Goal: Information Seeking & Learning: Learn about a topic

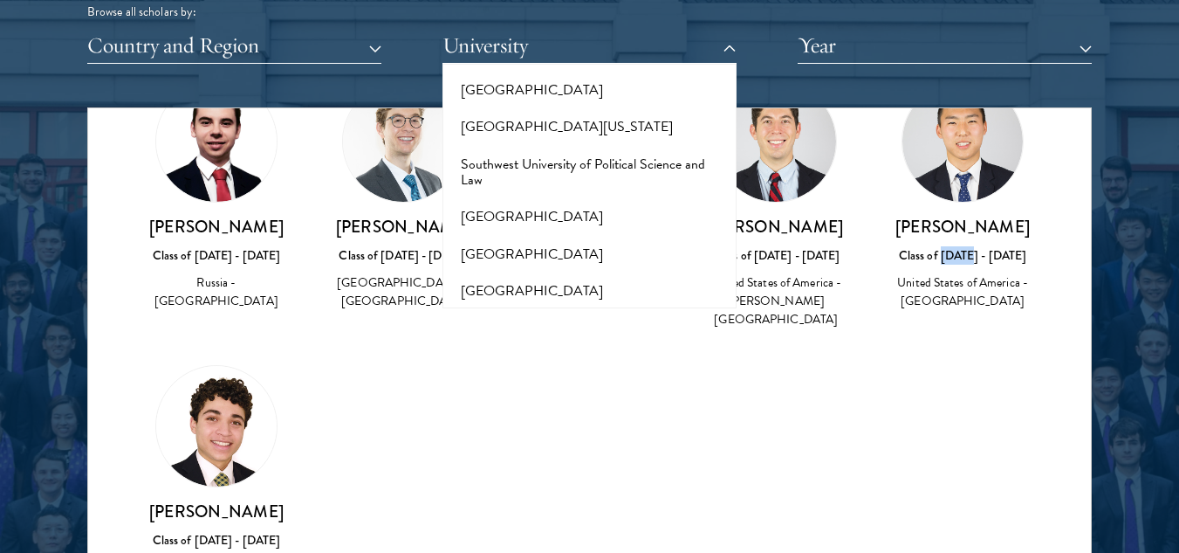
scroll to position [10299, 0]
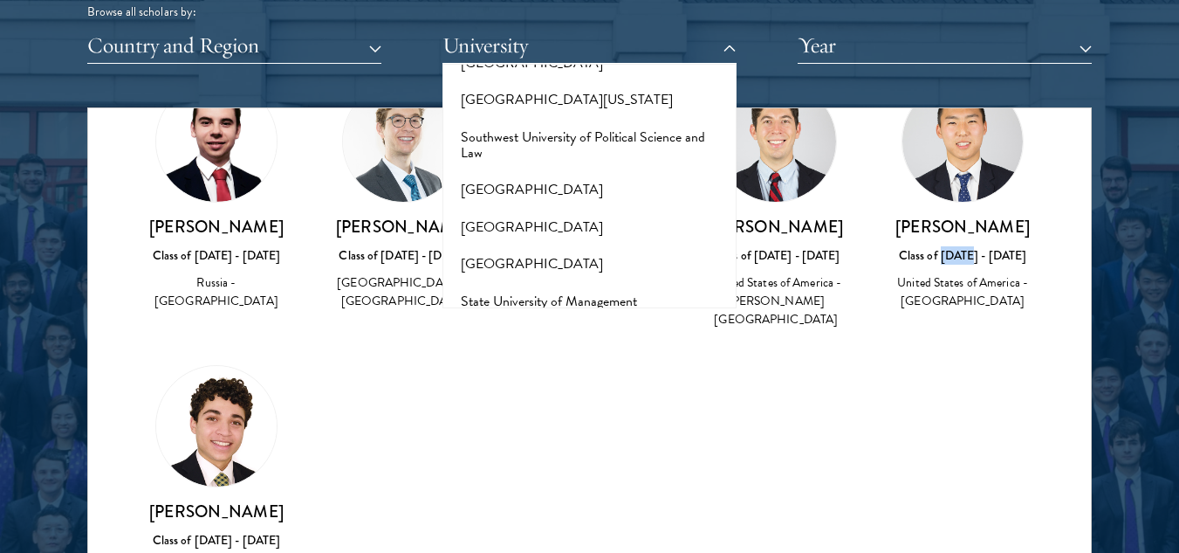
click at [525, 520] on button "[GEOGRAPHIC_DATA]" at bounding box center [590, 538] width 284 height 37
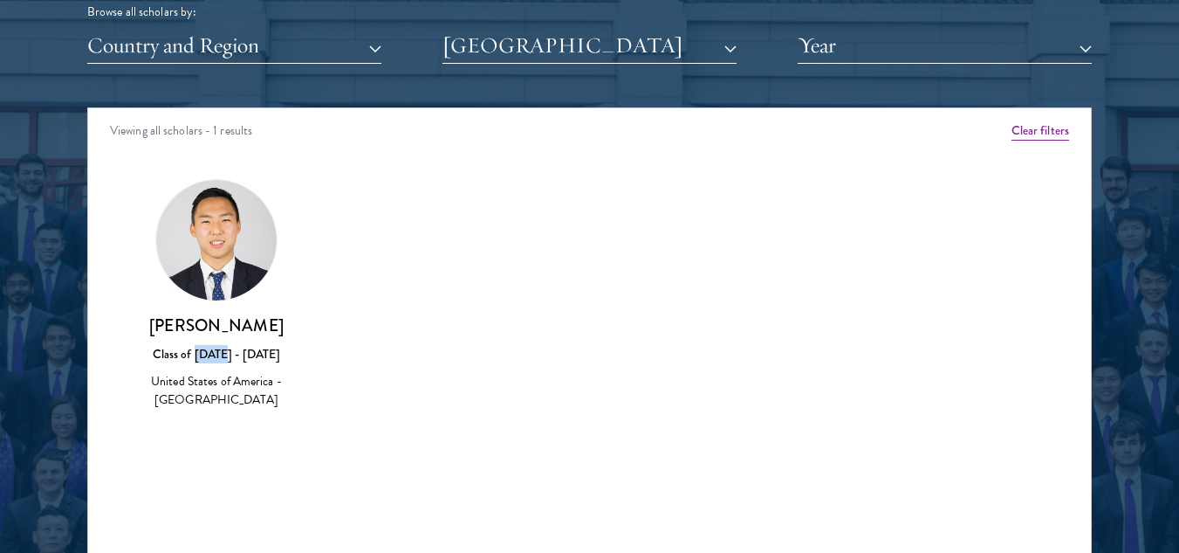
click at [500, 306] on div "Amber Class of [DATE] - [DATE] [GEOGRAPHIC_DATA] - [GEOGRAPHIC_DATA] View Bio C…" at bounding box center [589, 310] width 1003 height 306
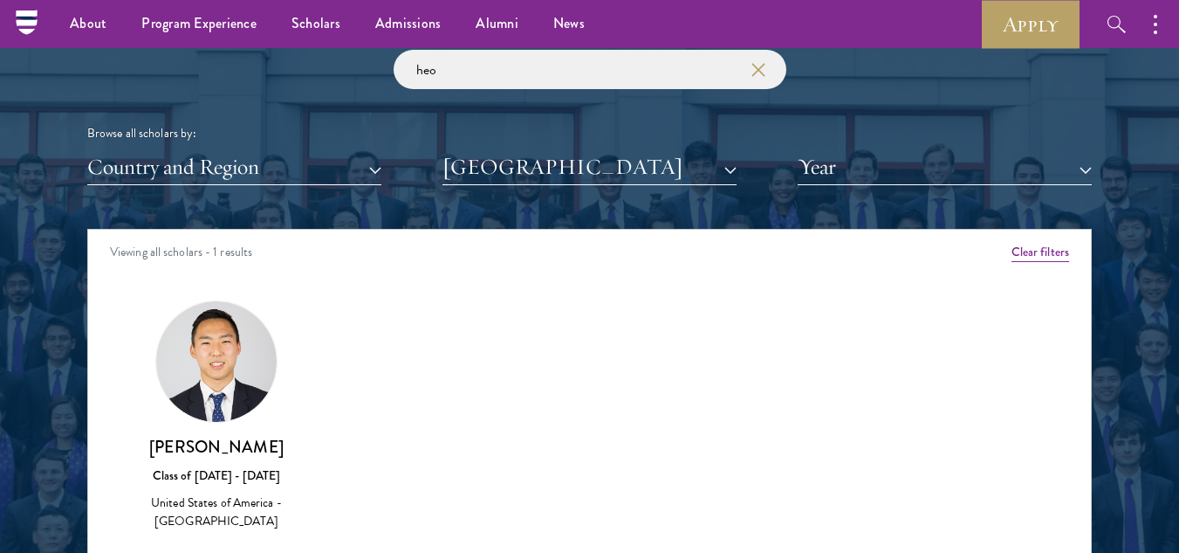
scroll to position [2048, 0]
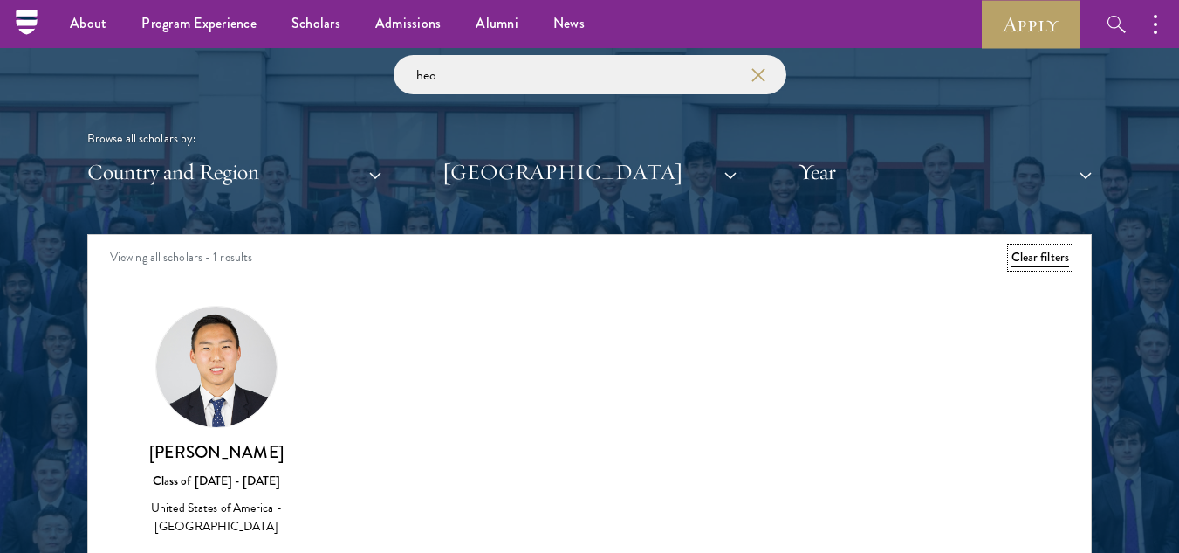
click at [1039, 258] on button "Clear filters" at bounding box center [1041, 257] width 58 height 19
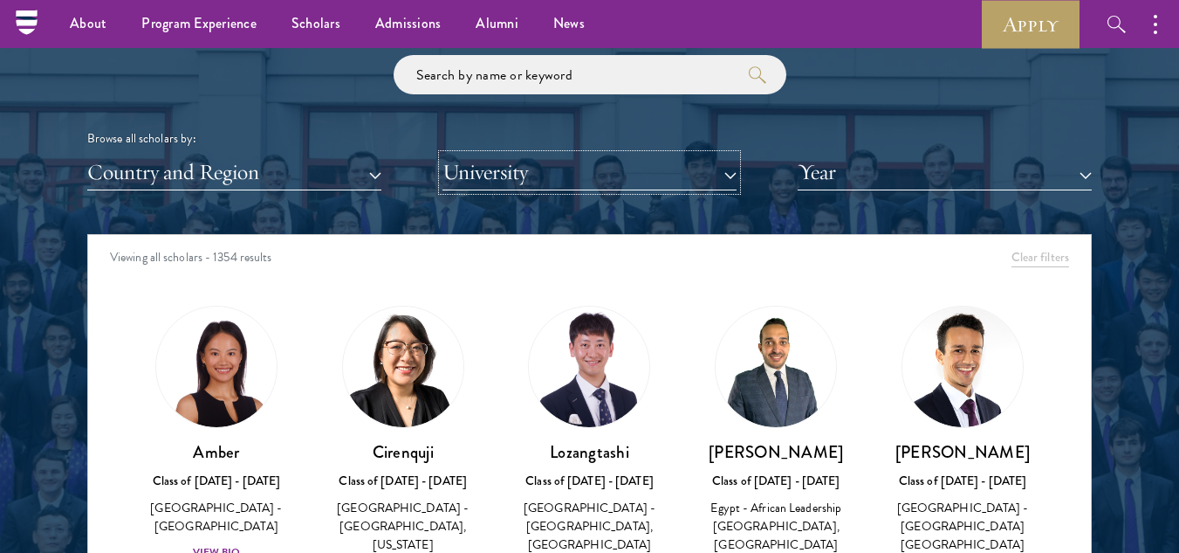
click at [492, 167] on button "University" at bounding box center [590, 173] width 294 height 36
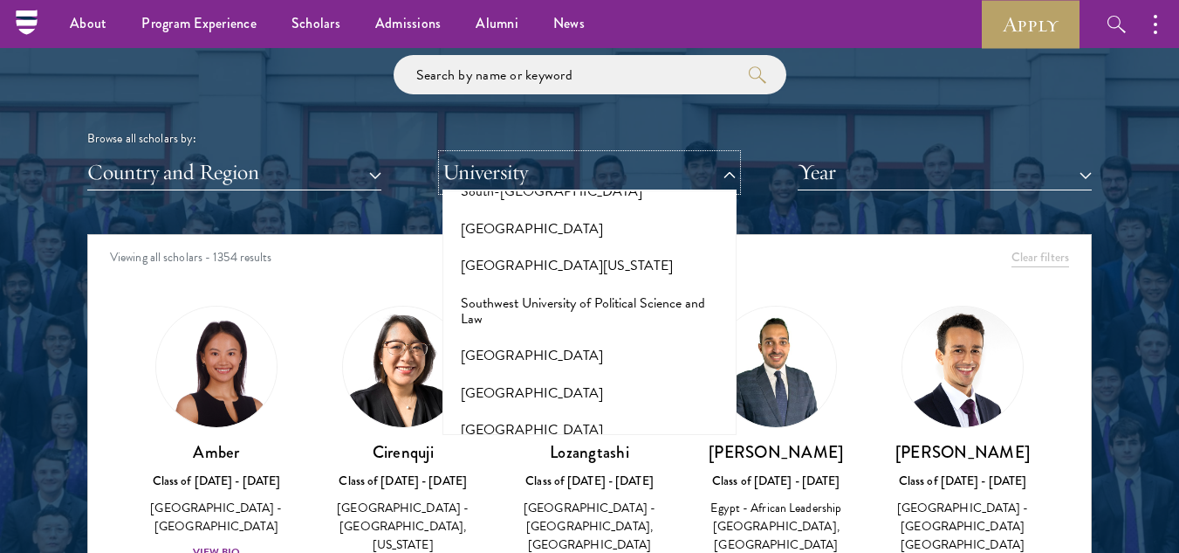
scroll to position [10260, 0]
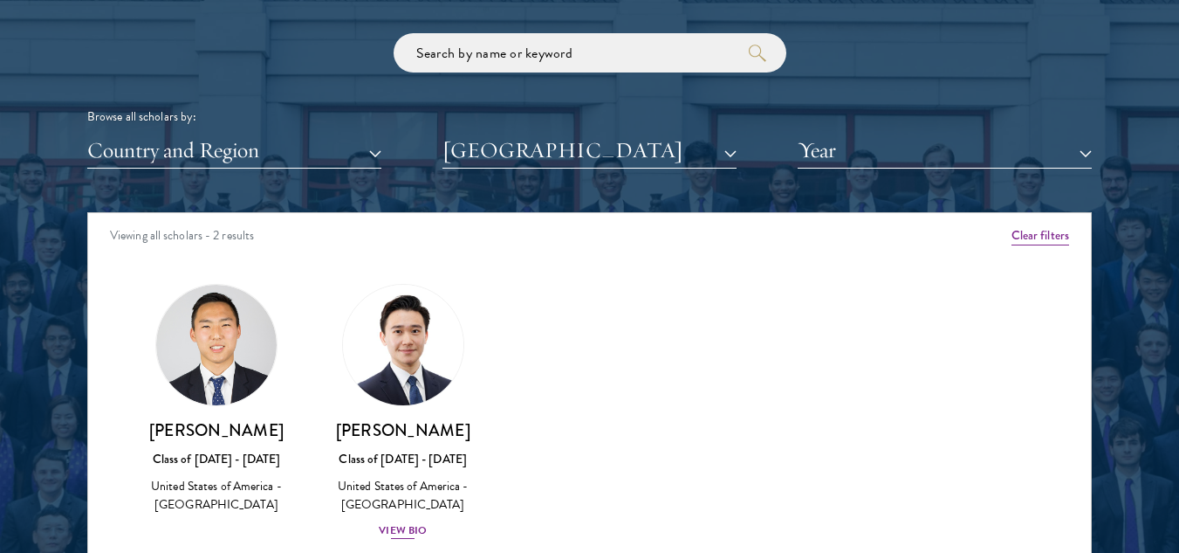
scroll to position [2086, 0]
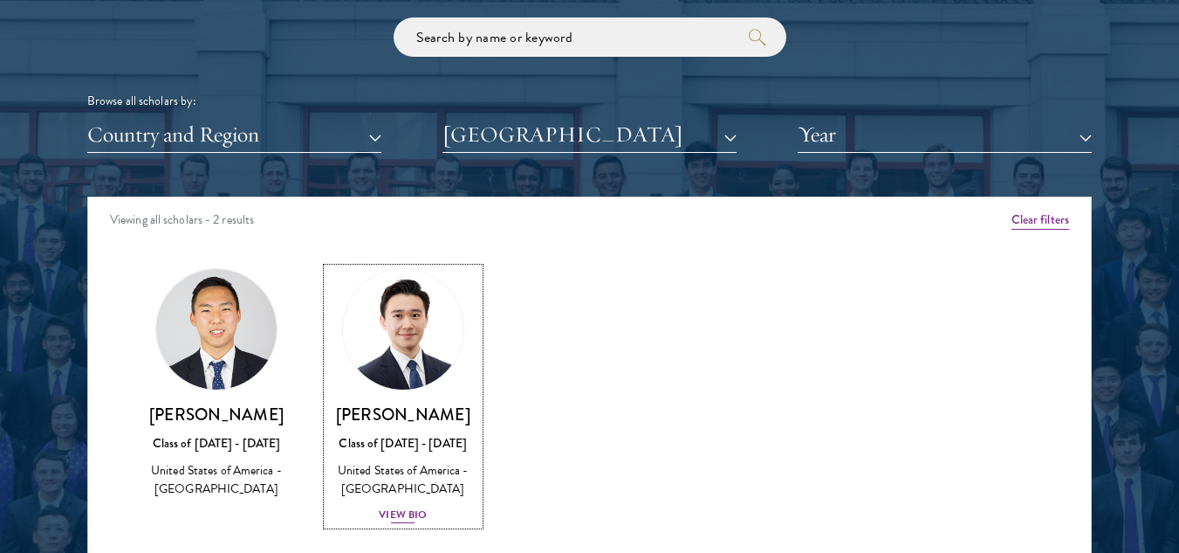
click at [392, 442] on div "Class of [DATE] - [DATE]" at bounding box center [403, 443] width 152 height 18
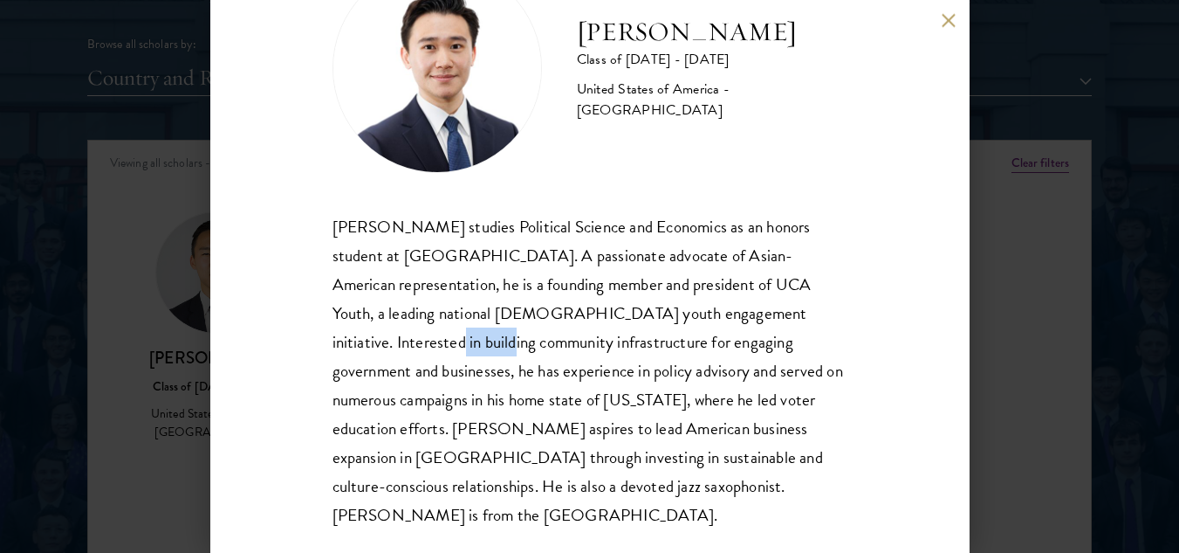
scroll to position [2145, 0]
click at [719, 338] on div "[PERSON_NAME] studies Political Science and Economics as an honors student at […" at bounding box center [590, 371] width 515 height 318
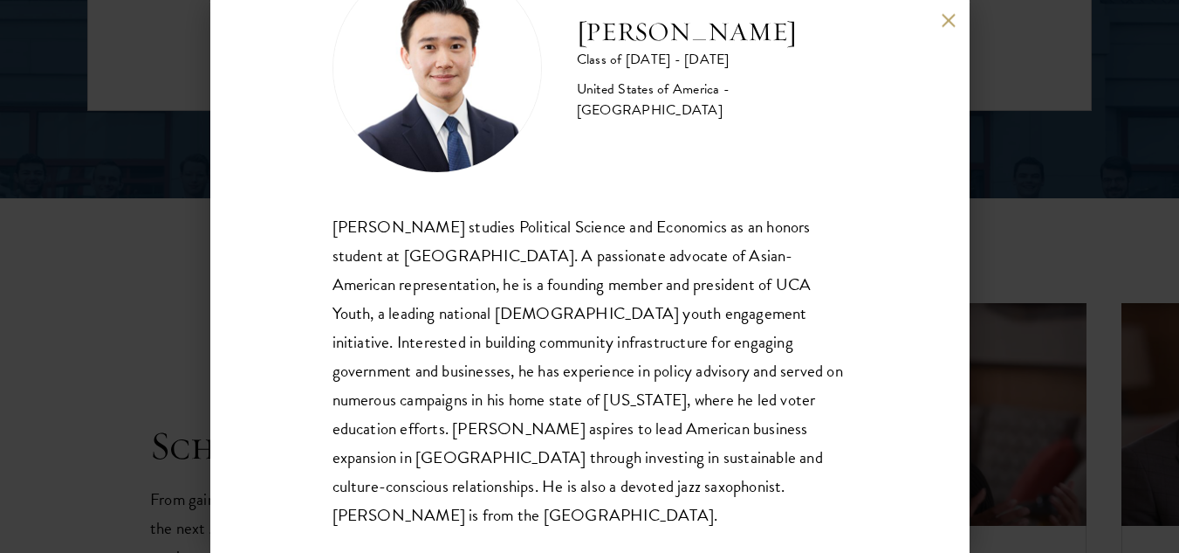
scroll to position [5404, 0]
